Goal: Find specific page/section: Find specific page/section

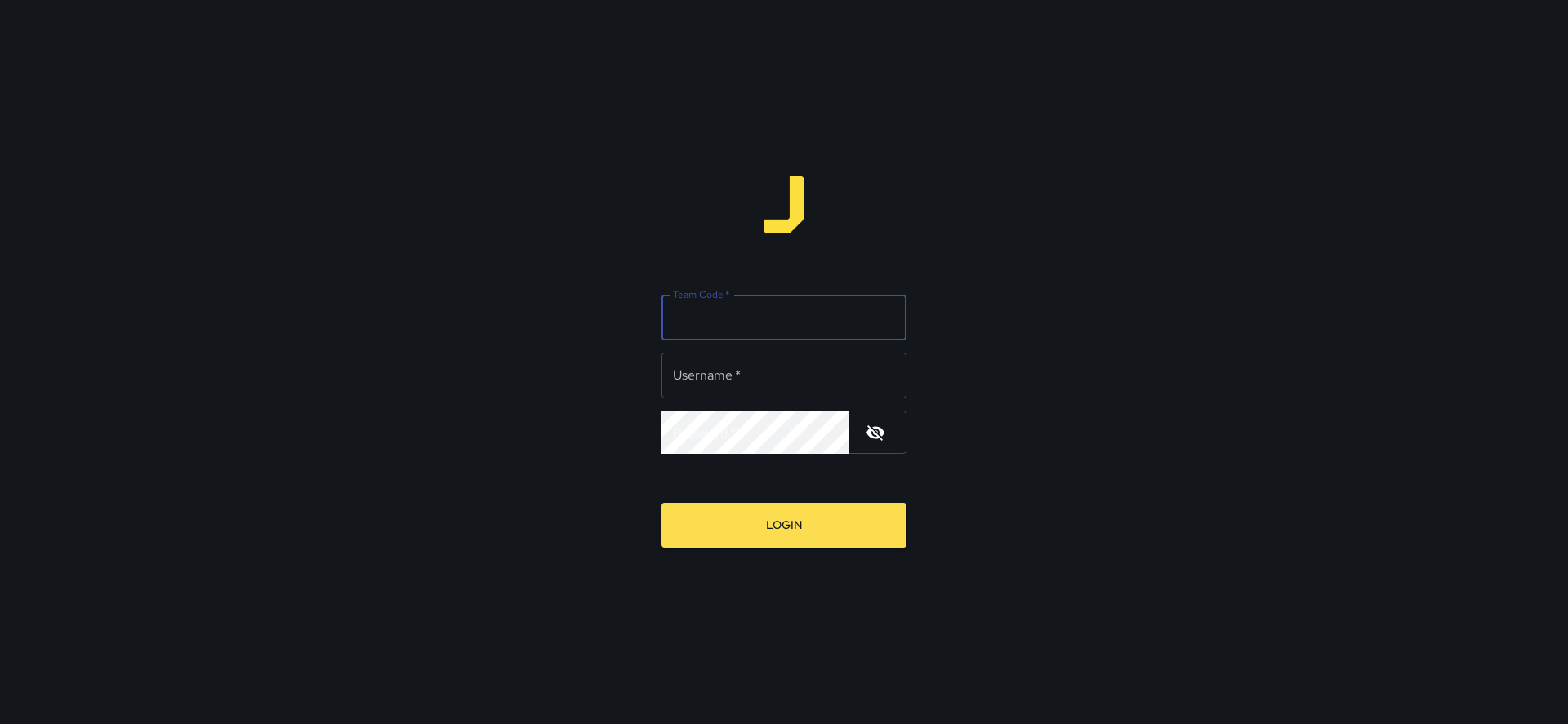
click at [728, 330] on input "Team Code   *" at bounding box center [784, 317] width 245 height 45
type input "****"
type input "******"
click at [784, 522] on button "Login" at bounding box center [784, 524] width 245 height 44
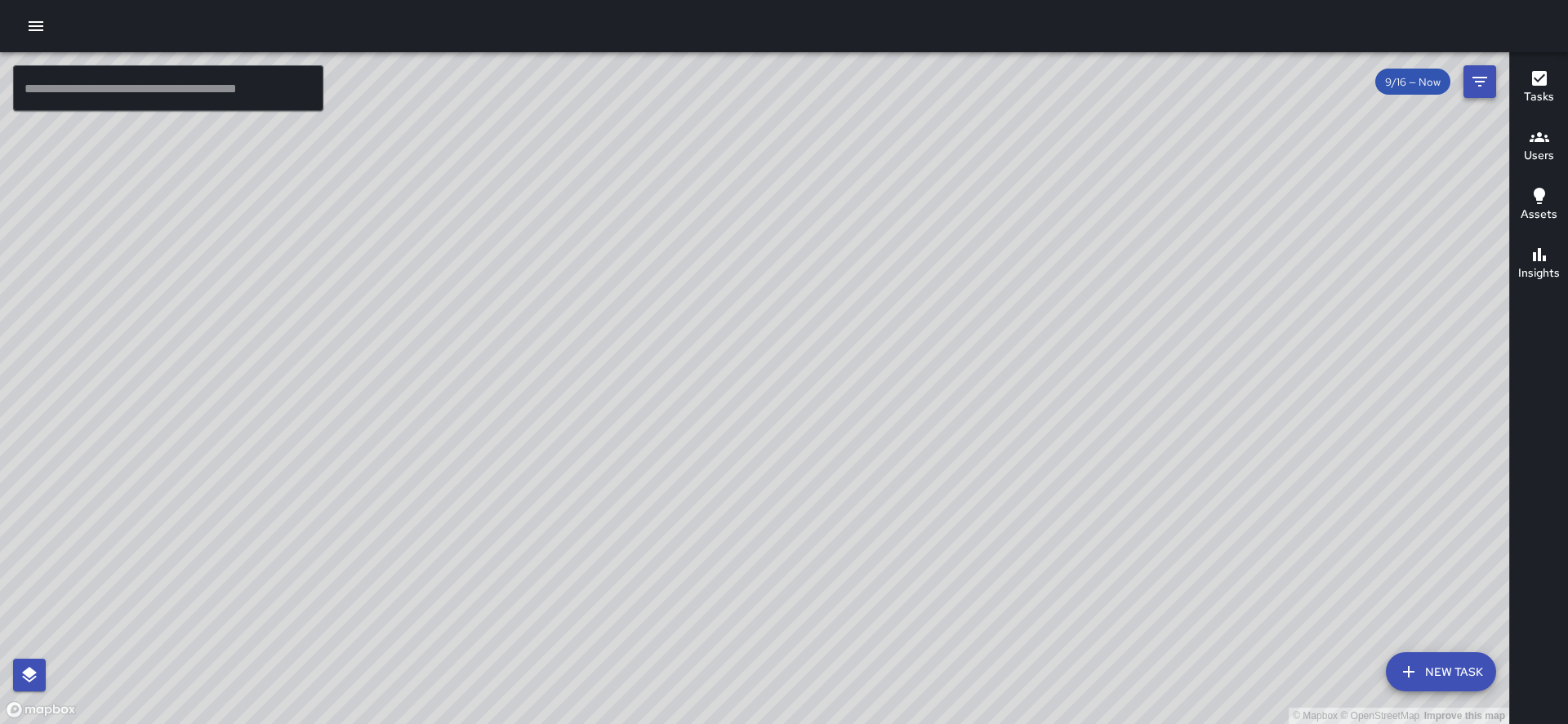
click at [1478, 78] on icon "Filters" at bounding box center [1479, 82] width 15 height 10
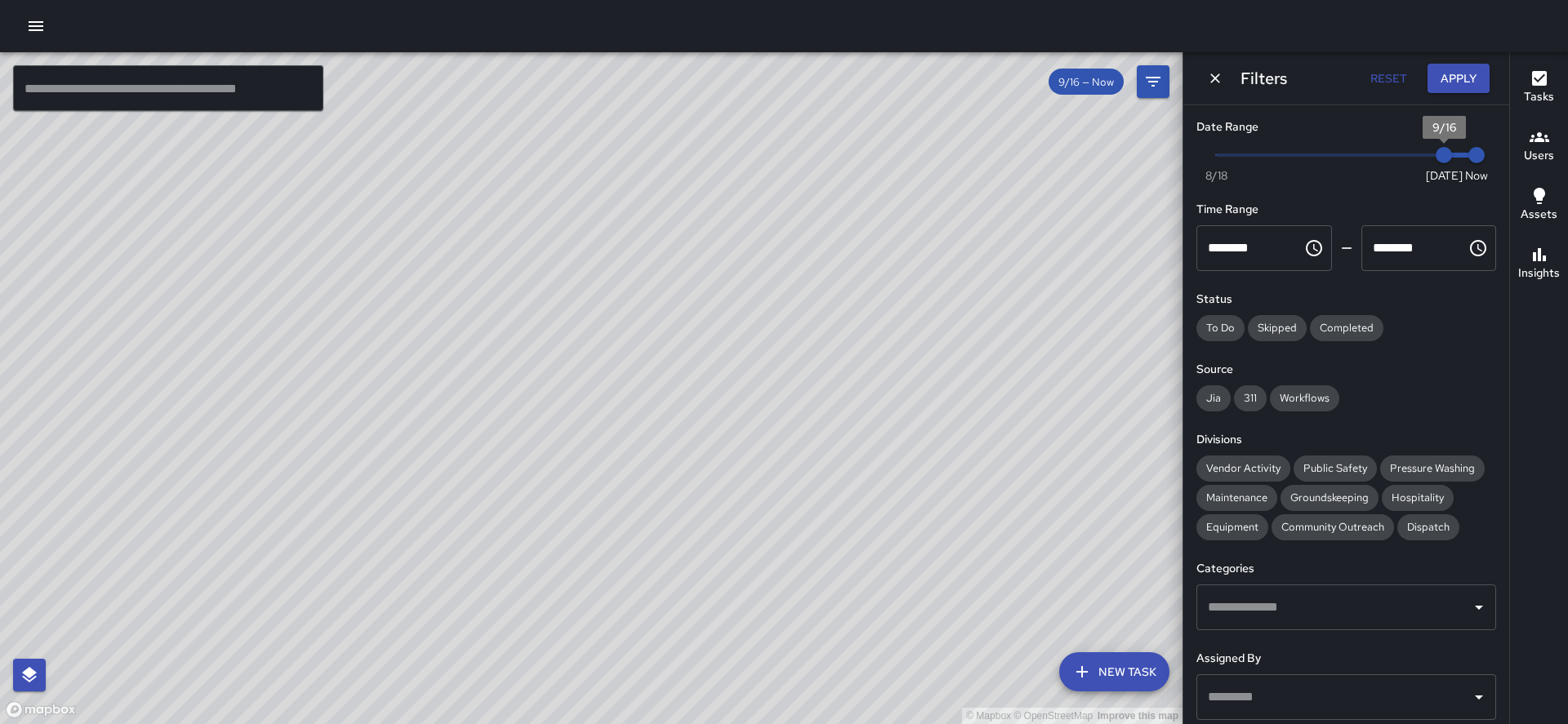
type input "*"
drag, startPoint x: 1435, startPoint y: 157, endPoint x: 1413, endPoint y: 157, distance: 22.0
click at [1413, 157] on span "9/15" at bounding box center [1411, 155] width 17 height 17
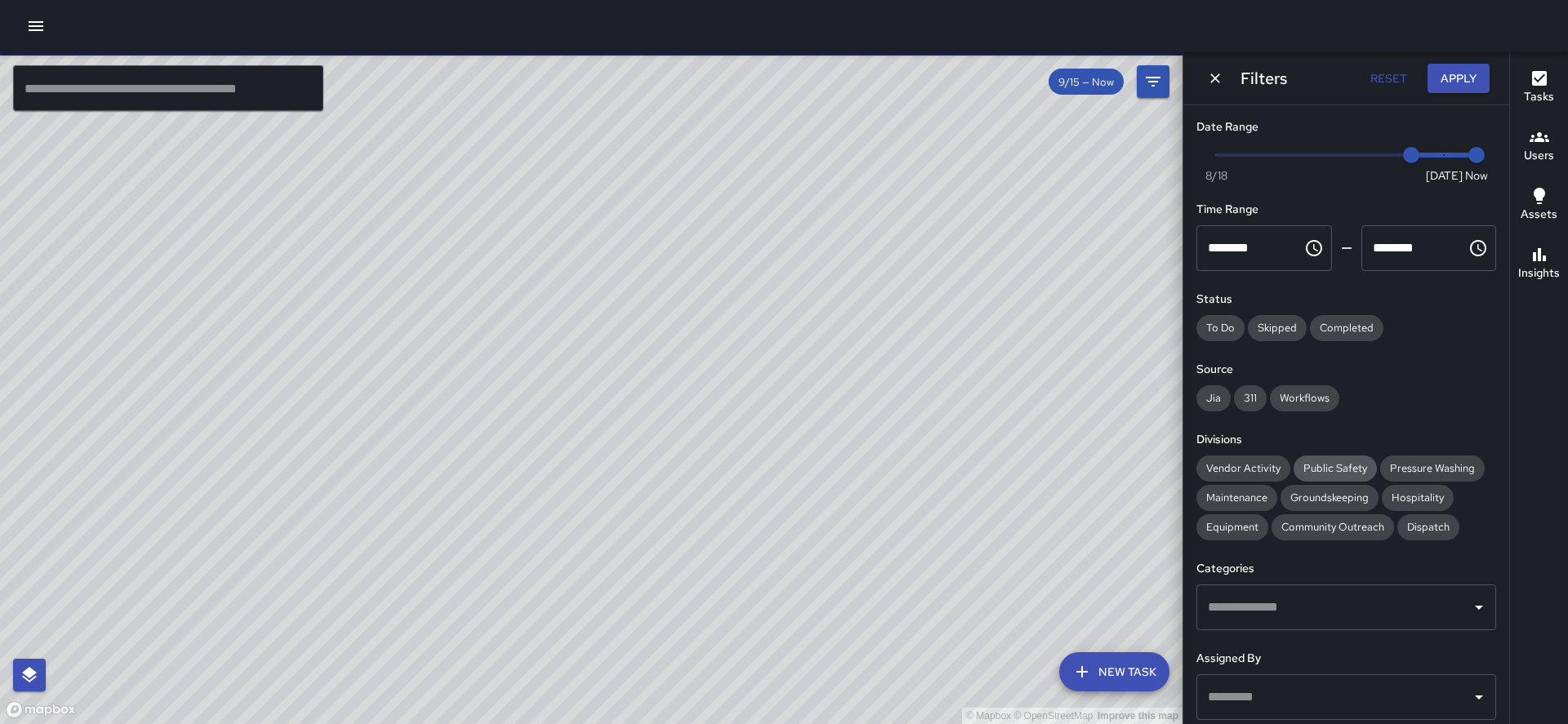
click at [1321, 455] on div "Public Safety" at bounding box center [1335, 468] width 83 height 26
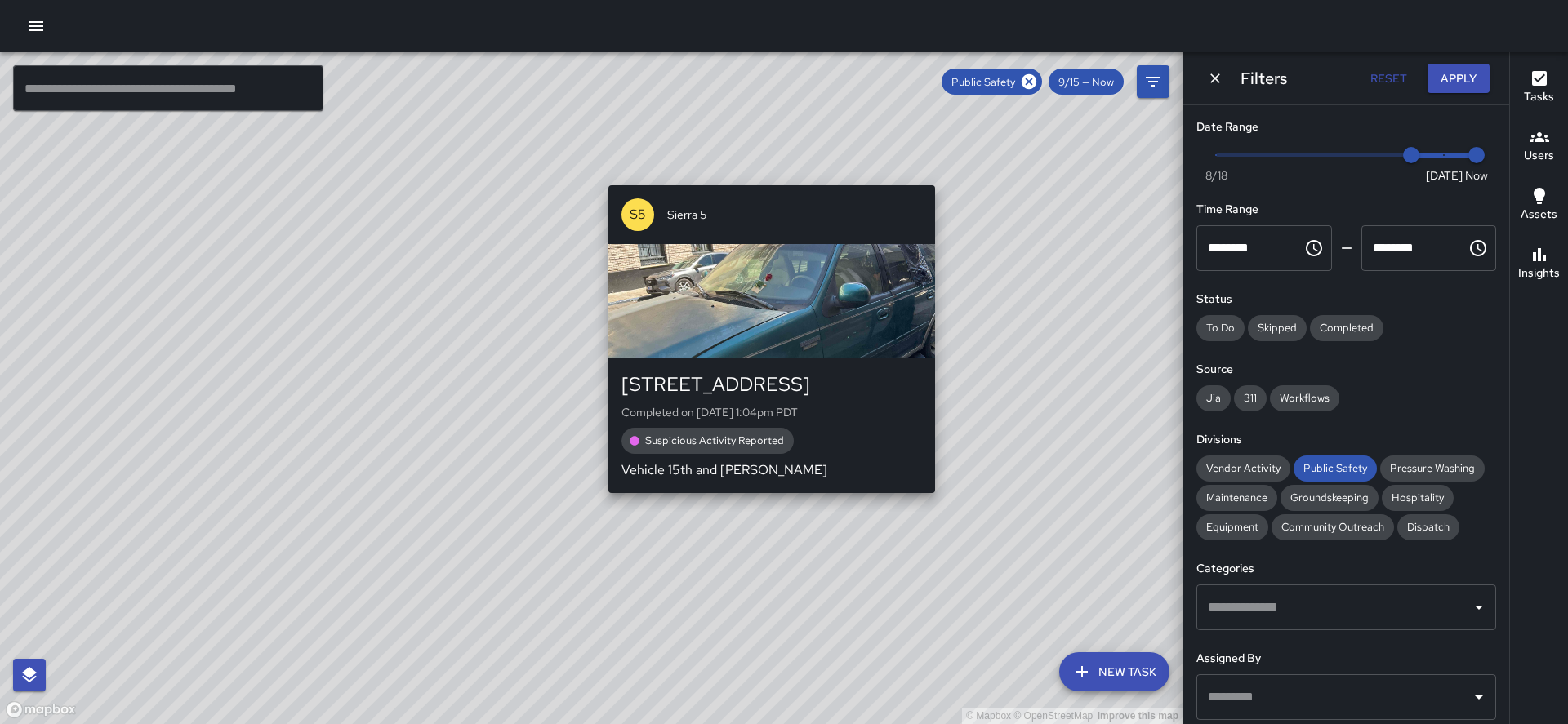
click at [601, 489] on div "© Mapbox © OpenStreetMap Improve this map S5 Sierra [STREET_ADDRESS] Completed …" at bounding box center [591, 388] width 1183 height 672
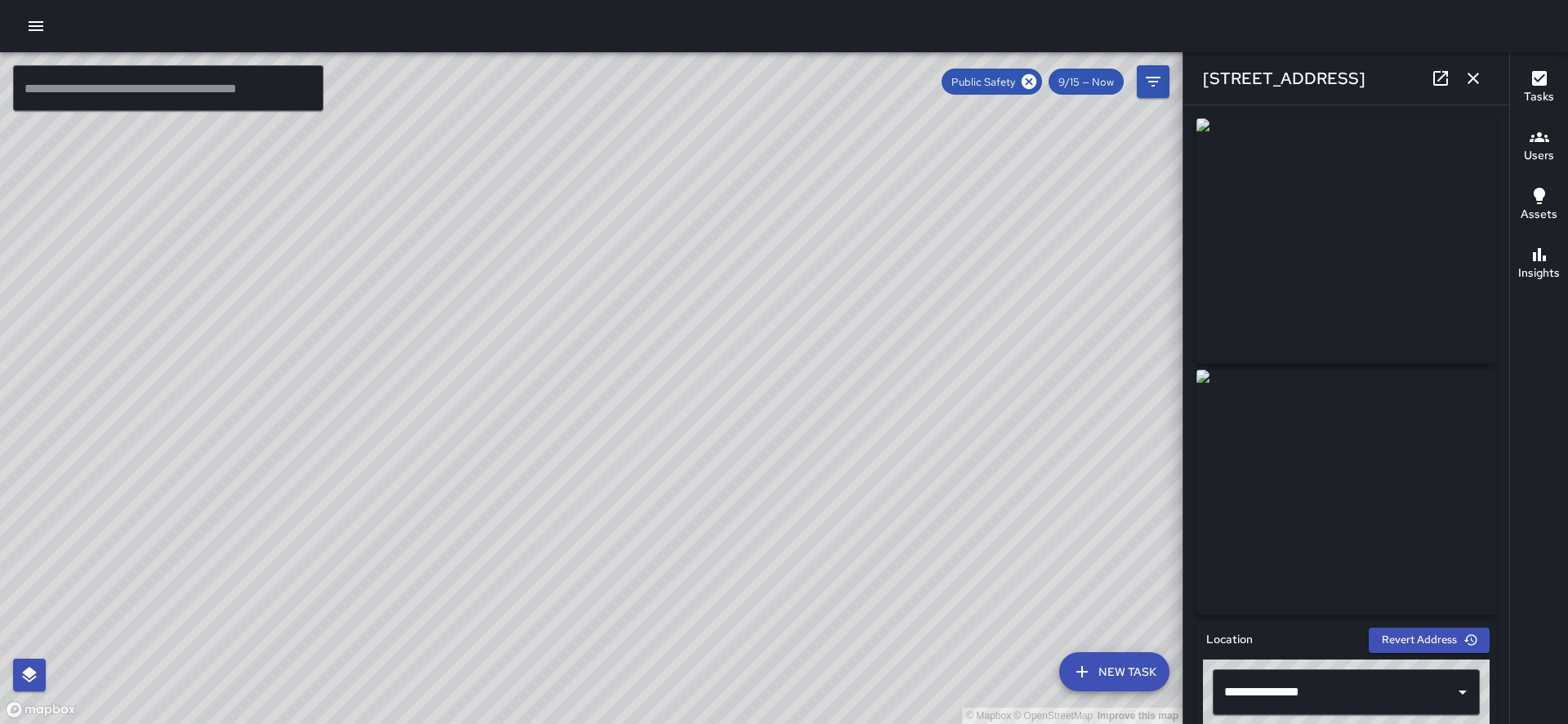
click at [1482, 73] on icon "button" at bounding box center [1473, 78] width 20 height 20
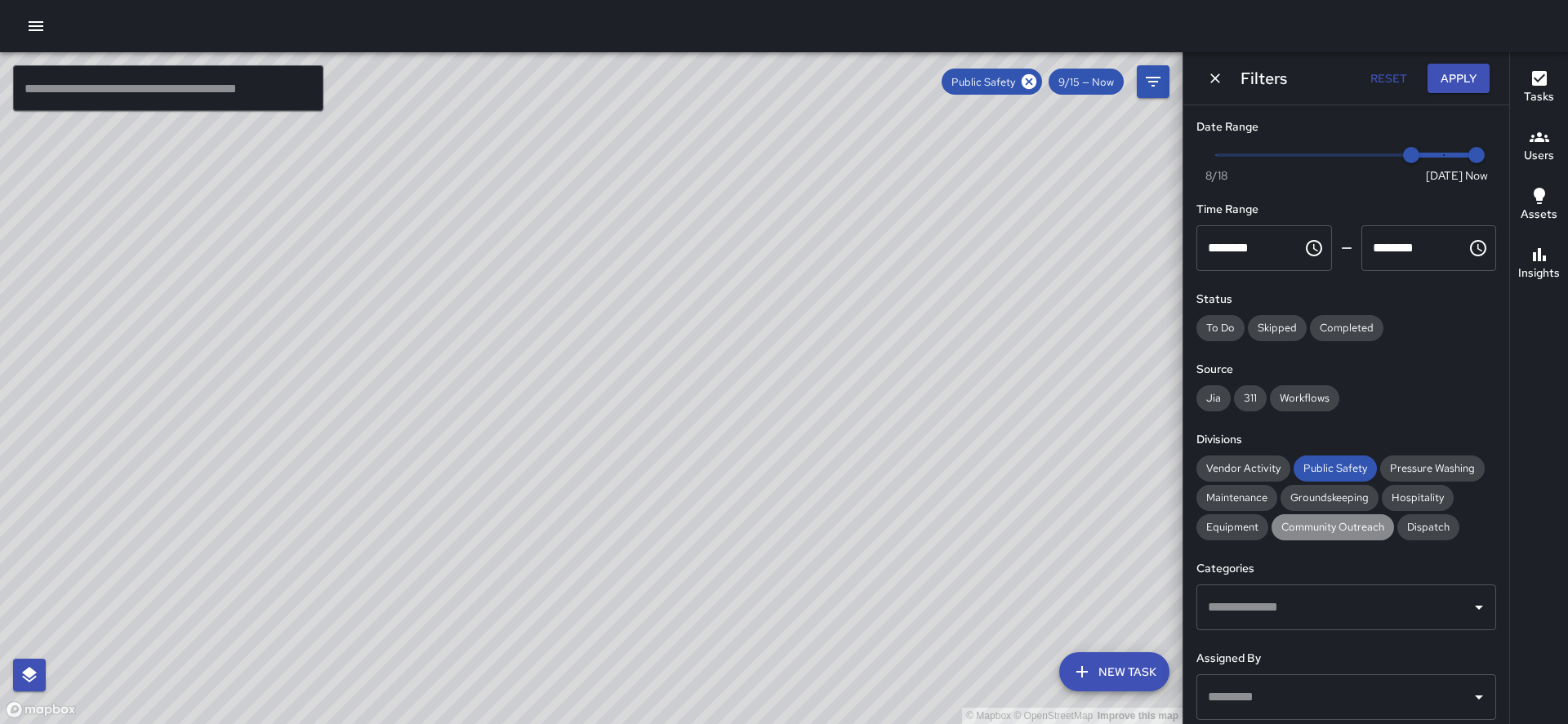
click at [1272, 521] on span "Community Outreach" at bounding box center [1333, 527] width 123 height 14
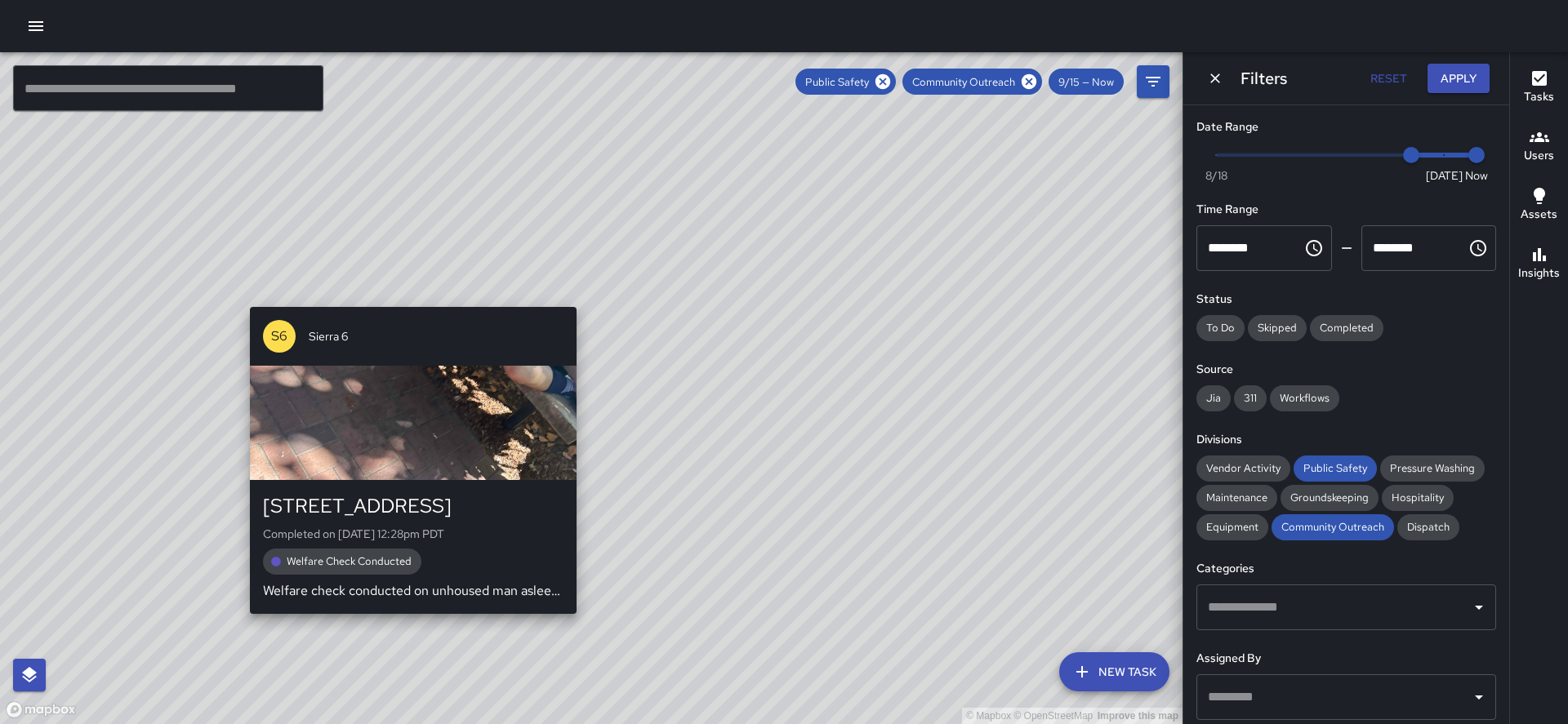
click at [407, 614] on div "© Mapbox © OpenStreetMap Improve this map S6 Sierra [STREET_ADDRESS] Completed …" at bounding box center [591, 388] width 1183 height 672
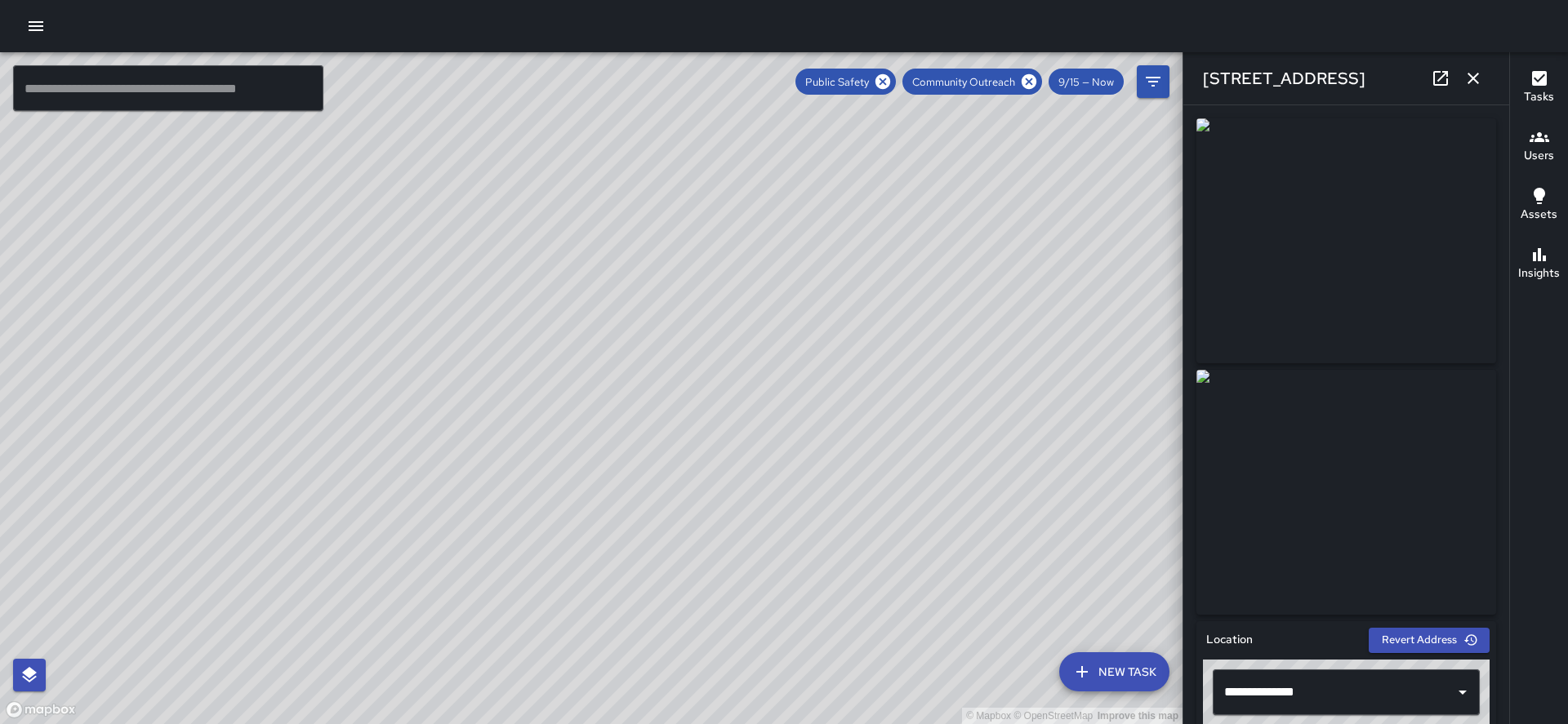
click at [1442, 81] on icon at bounding box center [1441, 78] width 20 height 20
drag, startPoint x: 595, startPoint y: 518, endPoint x: 576, endPoint y: 548, distance: 35.5
click at [576, 548] on div "© Mapbox © OpenStreetMap Improve this map" at bounding box center [591, 388] width 1183 height 672
click at [1466, 77] on icon "button" at bounding box center [1473, 78] width 20 height 20
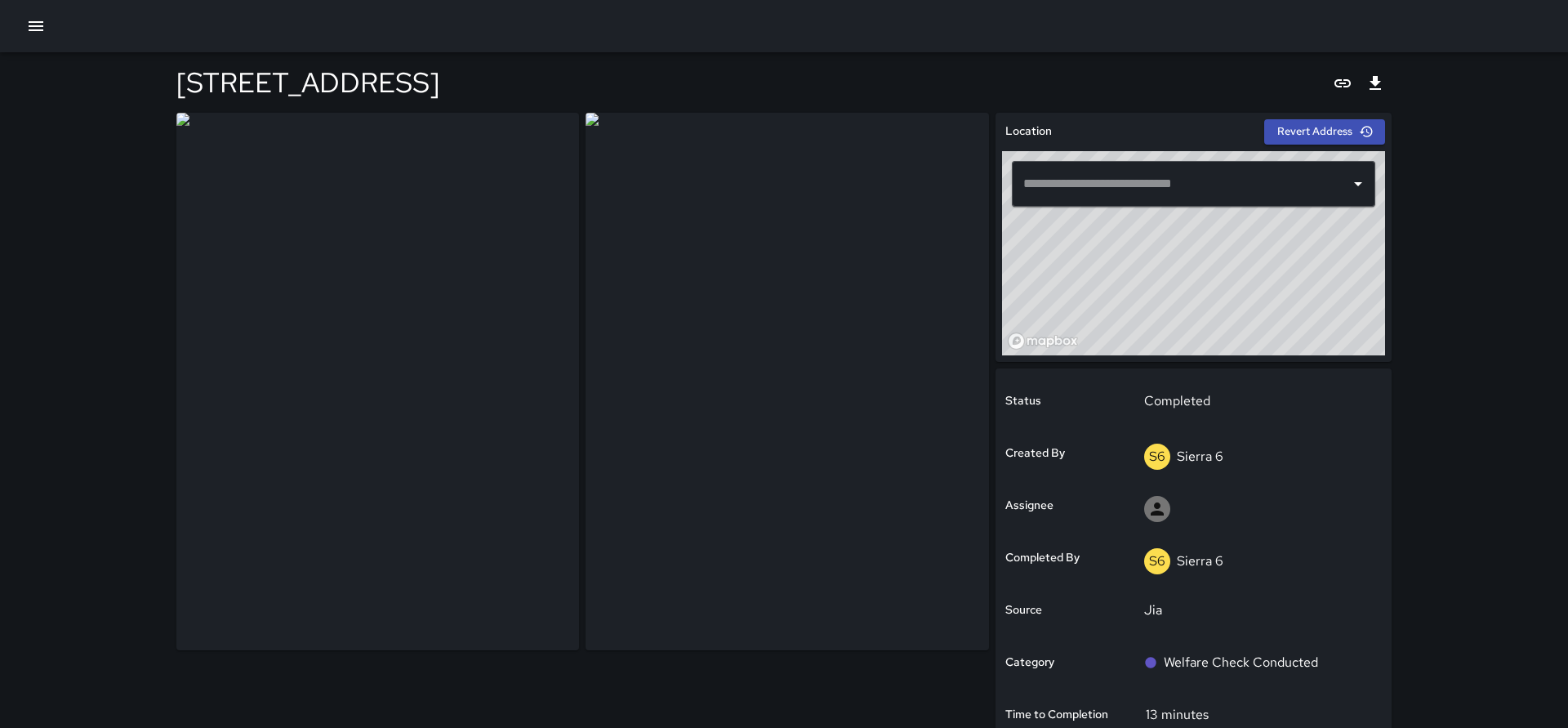
type input "**********"
